Goal: Task Accomplishment & Management: Manage account settings

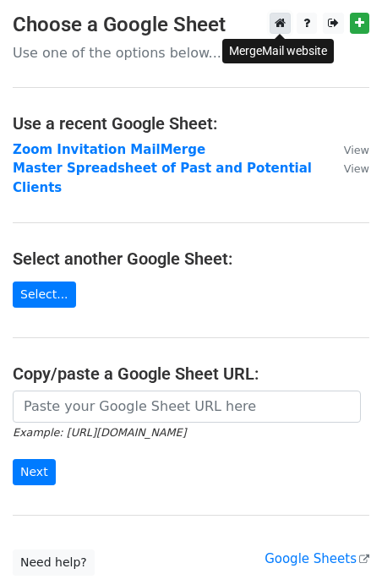
click at [282, 27] on icon at bounding box center [280, 23] width 11 height 12
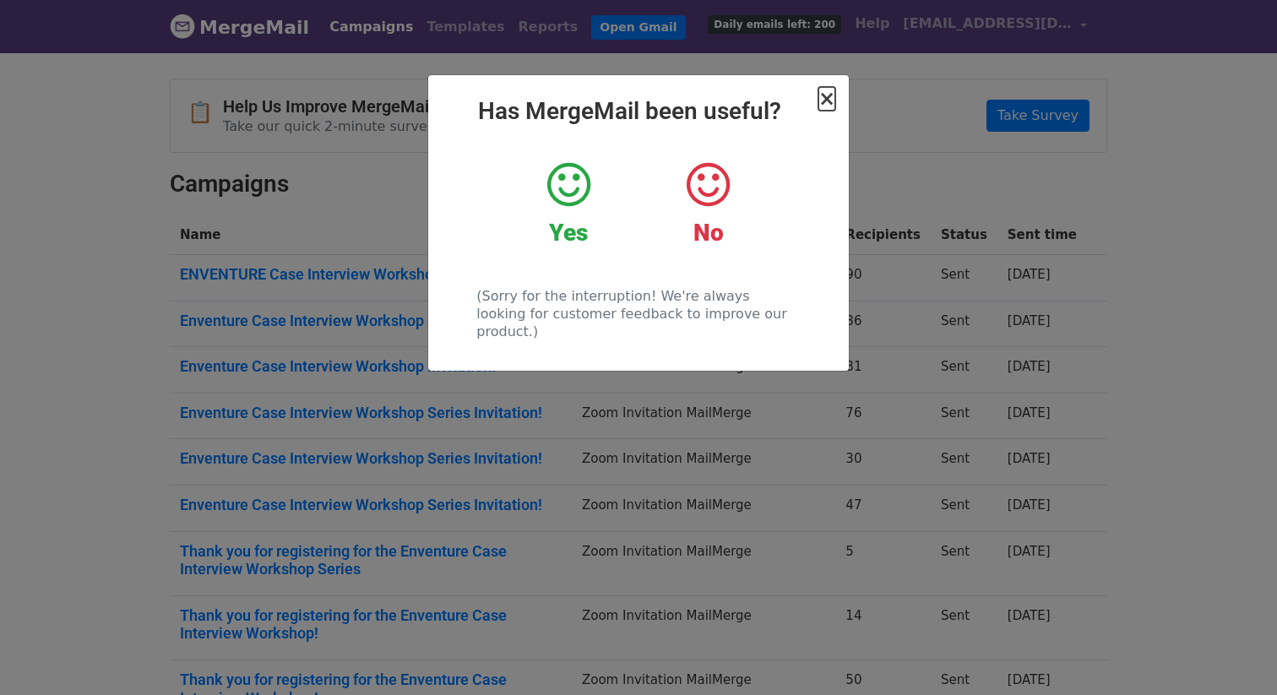
click at [829, 99] on span "×" at bounding box center [827, 99] width 17 height 24
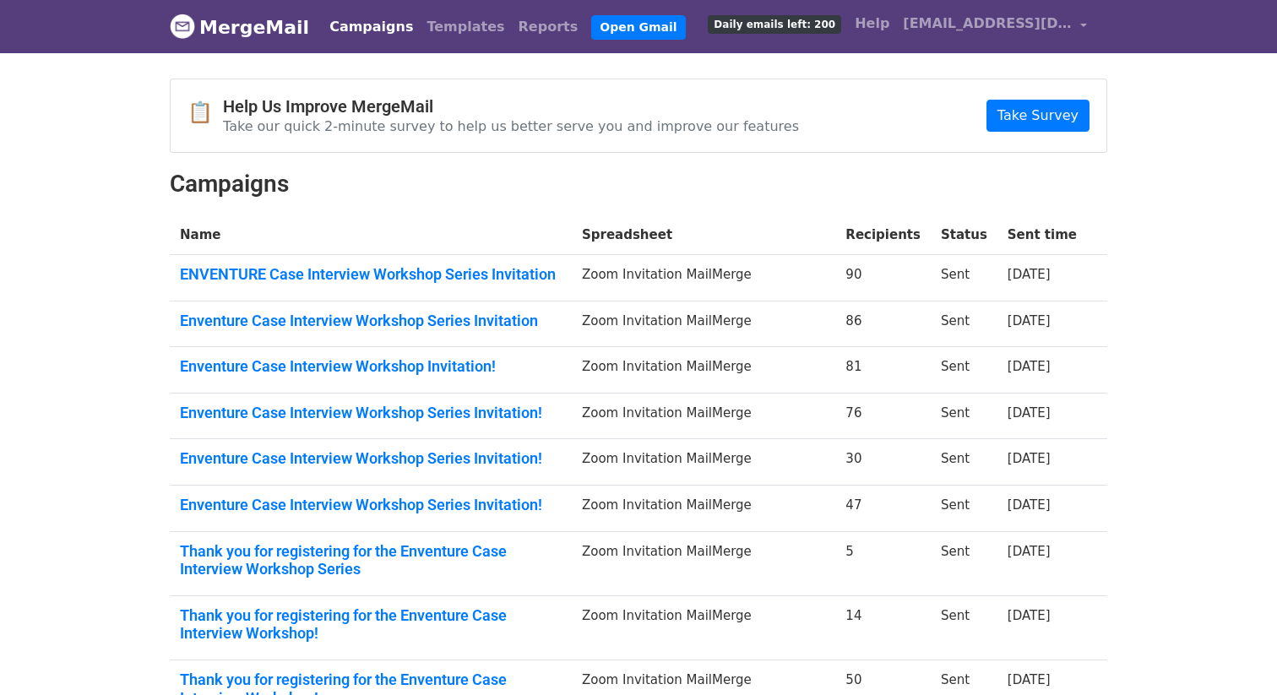
click at [831, 26] on span "Daily emails left: 200" at bounding box center [774, 24] width 133 height 19
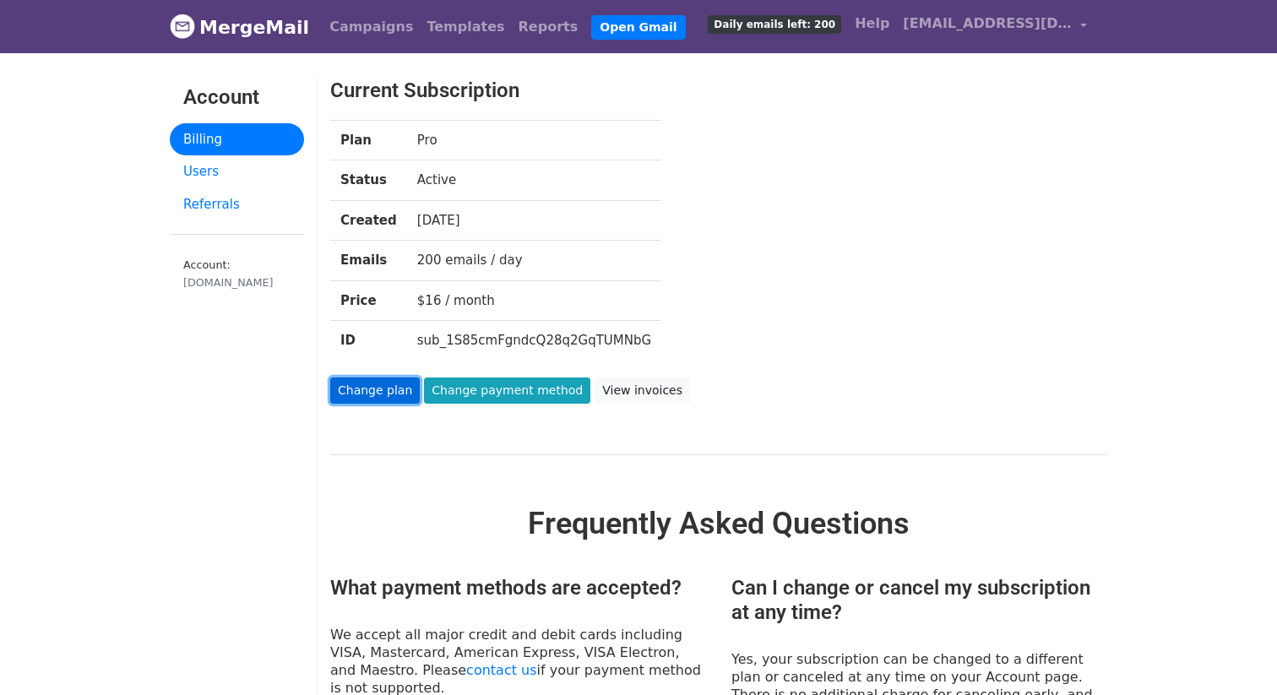
click at [381, 394] on link "Change plan" at bounding box center [375, 391] width 90 height 26
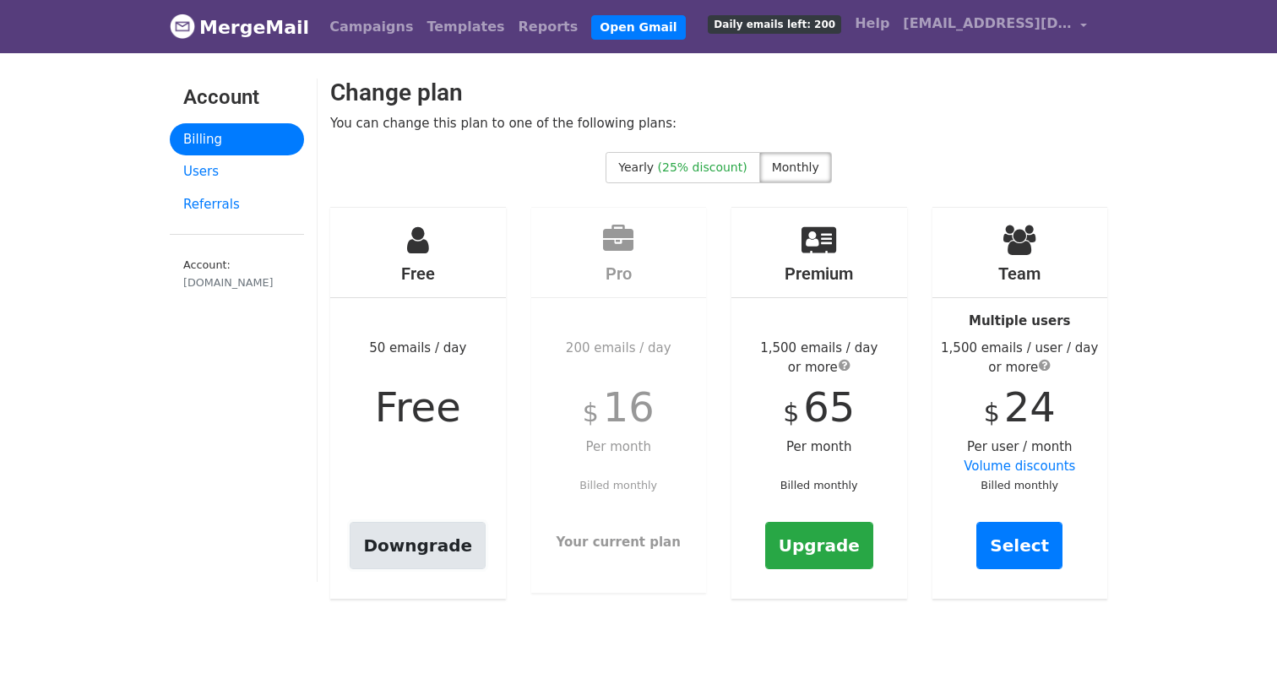
click at [419, 558] on link "Downgrade" at bounding box center [418, 545] width 136 height 47
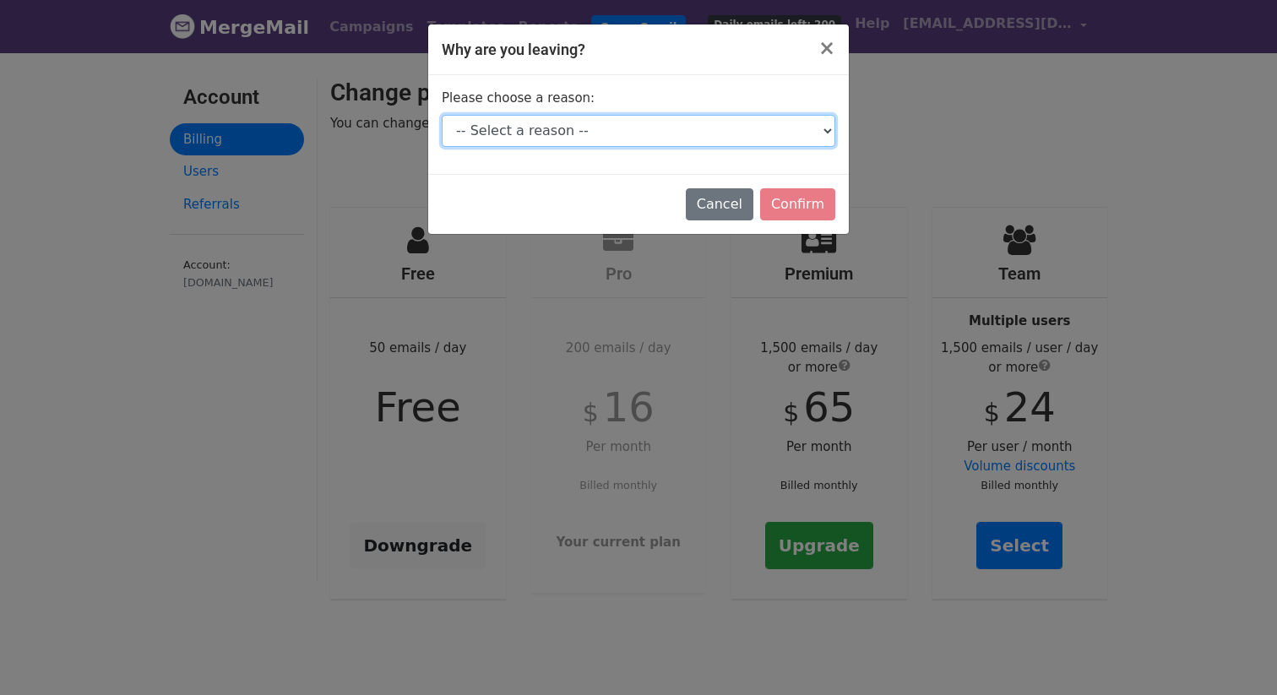
click at [610, 133] on select "-- Select a reason -- I don't send enough emails It's too expensive I had a tec…" at bounding box center [639, 131] width 394 height 32
select select "It's too expensive"
click at [442, 115] on select "-- Select a reason -- I don't send enough emails It's too expensive I had a tec…" at bounding box center [639, 131] width 394 height 32
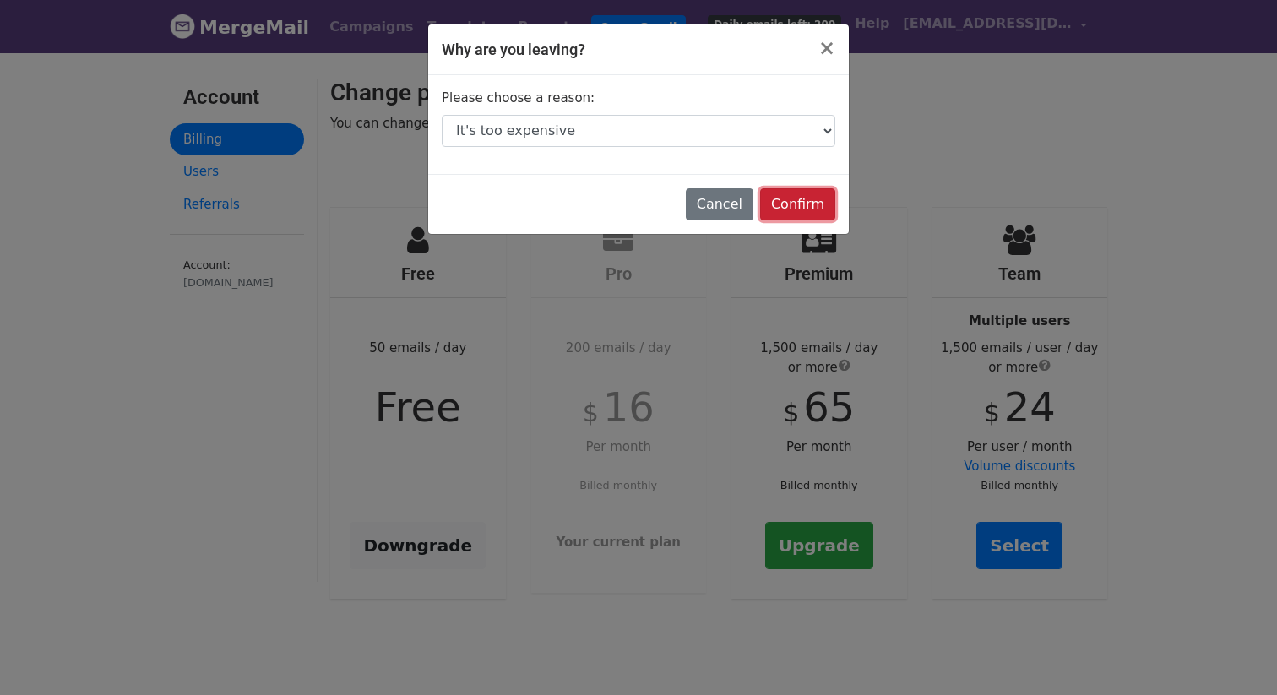
click at [790, 209] on input "Confirm" at bounding box center [797, 204] width 75 height 32
